Goal: Transaction & Acquisition: Purchase product/service

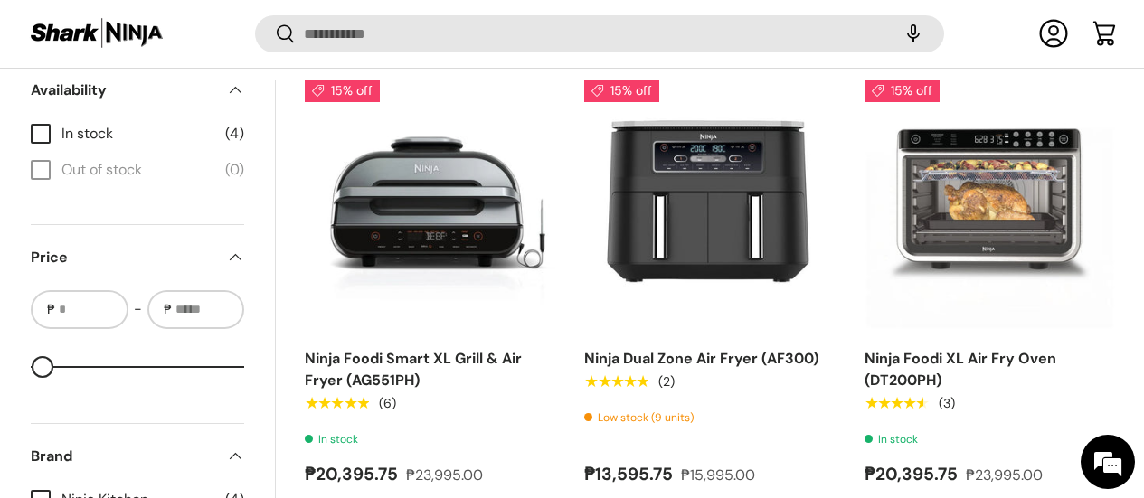
scroll to position [719, 0]
click at [0, 0] on img "Ninja Air Fryer Pro 4-in-1 (AF141)" at bounding box center [0, 0] width 0 height 0
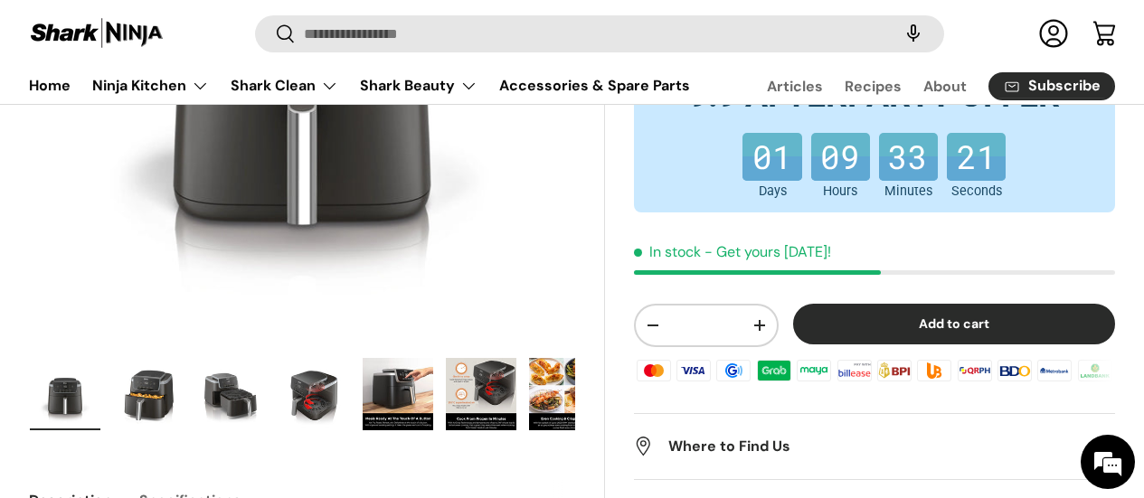
scroll to position [181, 0]
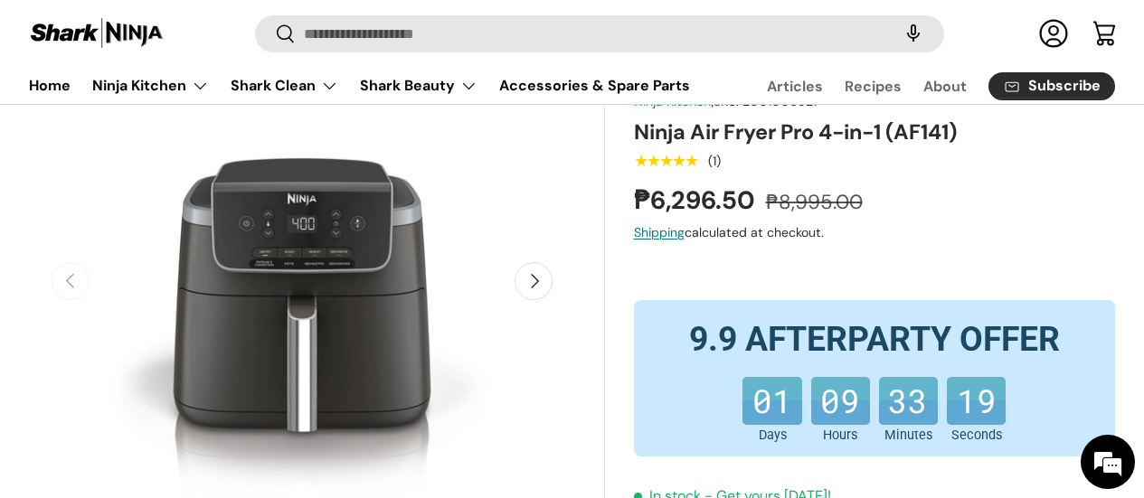
click at [1095, 104] on header "Search Search Reset Log in Cart Menu Home Ninja Kitchen Back Ninja Kitchen Cook…" at bounding box center [572, 59] width 1144 height 90
drag, startPoint x: 1143, startPoint y: 43, endPoint x: 1142, endPoint y: 52, distance: 10.1
click at [1142, 52] on header "Search Search Reset Log in Cart Menu Home Ninja Kitchen Back Ninja Kitchen Cook…" at bounding box center [572, 59] width 1144 height 90
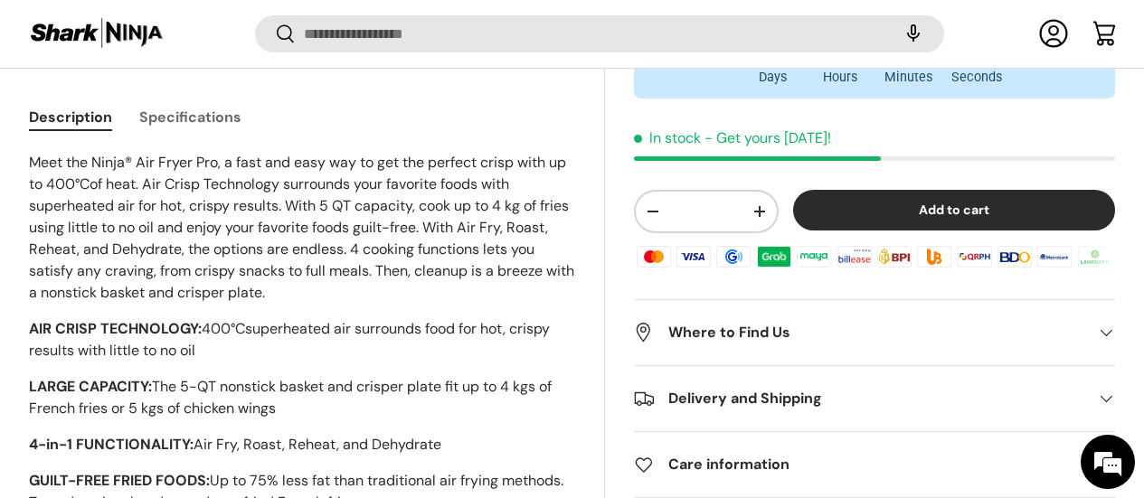
scroll to position [900, 0]
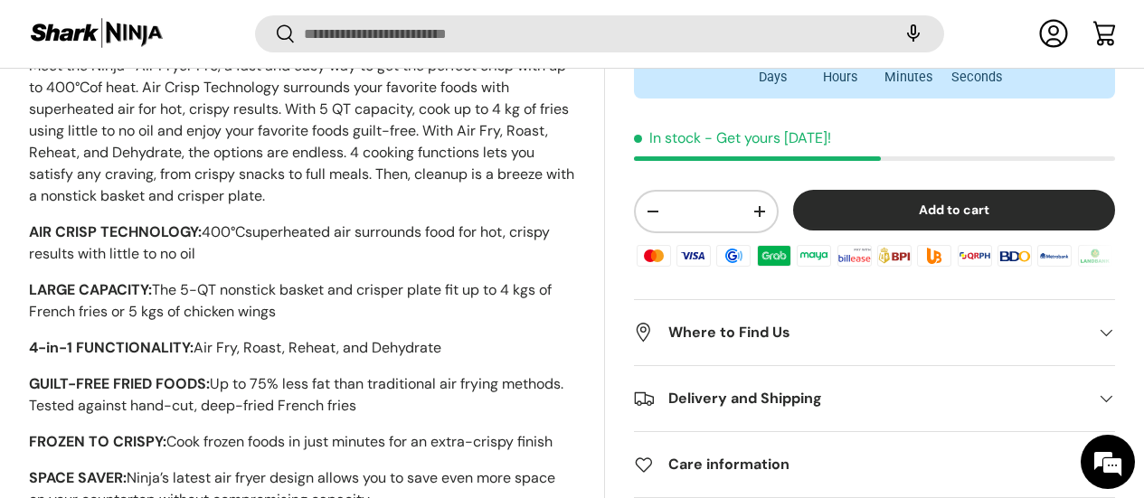
click at [764, 338] on h2 "Where to Find Us" at bounding box center [860, 333] width 452 height 22
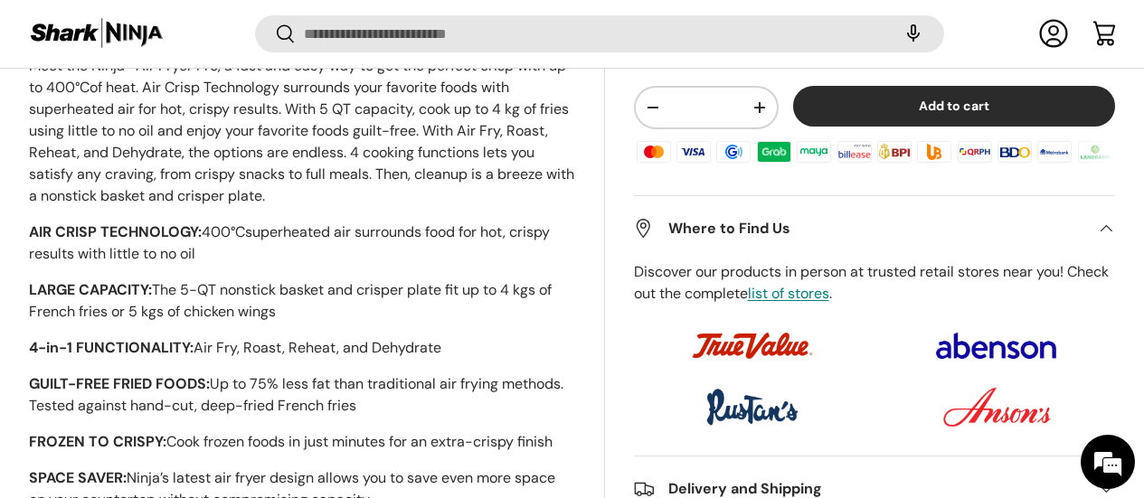
click at [757, 405] on img at bounding box center [751, 407] width 185 height 42
